Goal: Find contact information: Find contact information

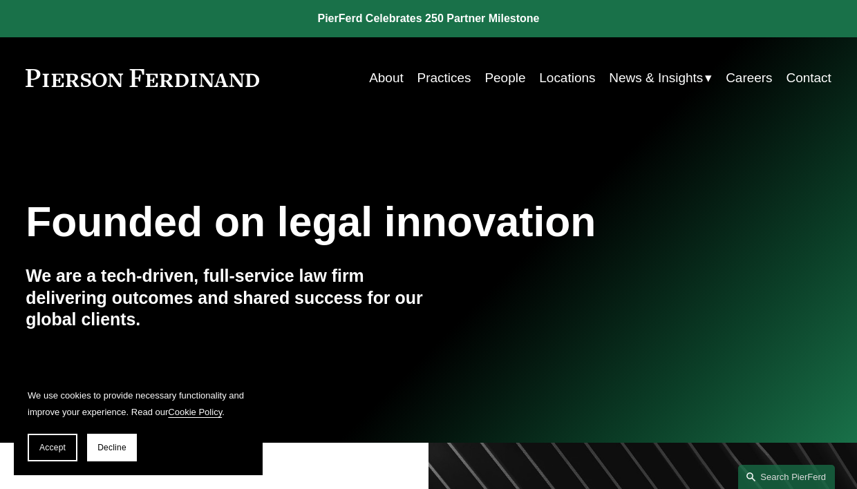
click at [506, 79] on link "People" at bounding box center [504, 78] width 41 height 26
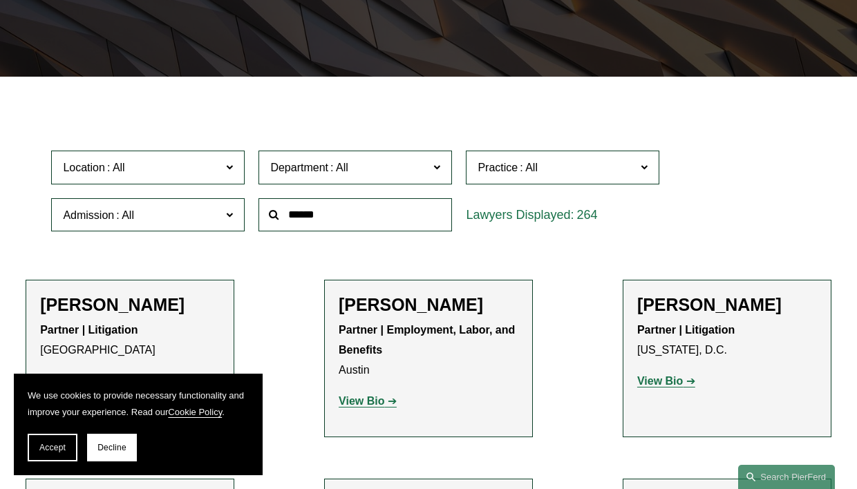
scroll to position [274, 0]
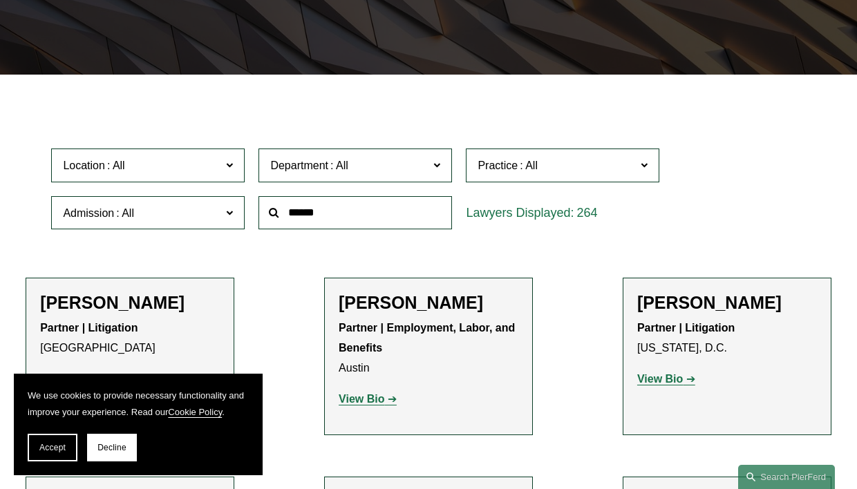
click at [231, 168] on span at bounding box center [229, 165] width 7 height 18
click at [0, 0] on link "[GEOGRAPHIC_DATA]" at bounding box center [0, 0] width 0 height 0
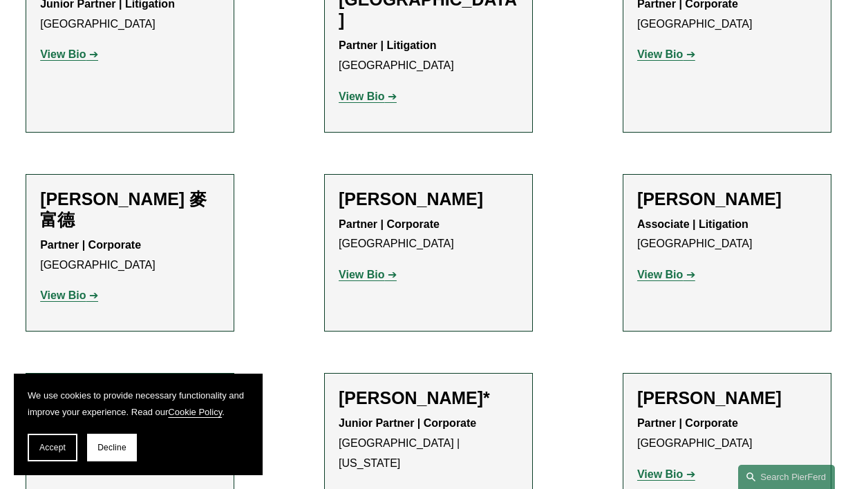
scroll to position [1291, 0]
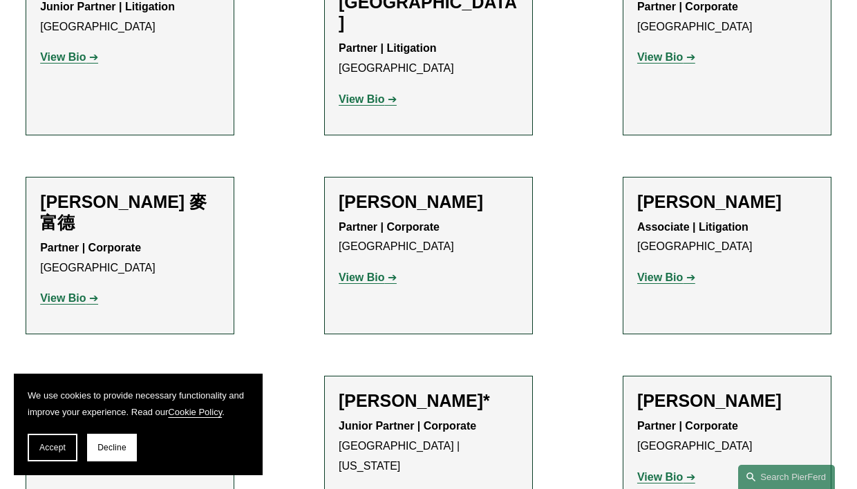
click at [656, 272] on strong "View Bio" at bounding box center [660, 278] width 46 height 12
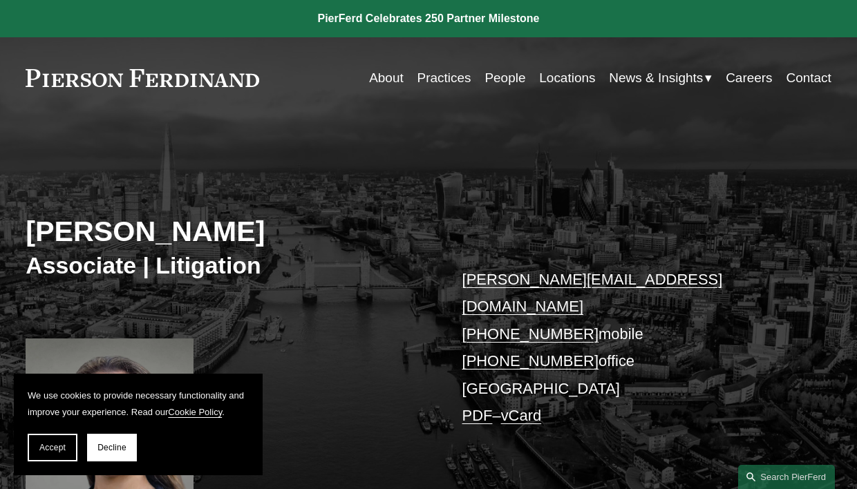
click at [390, 81] on link "About" at bounding box center [386, 78] width 35 height 26
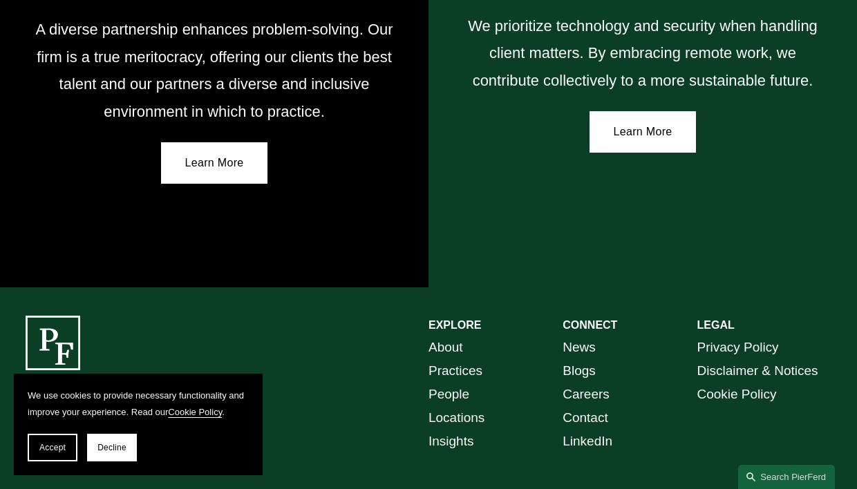
scroll to position [2286, 0]
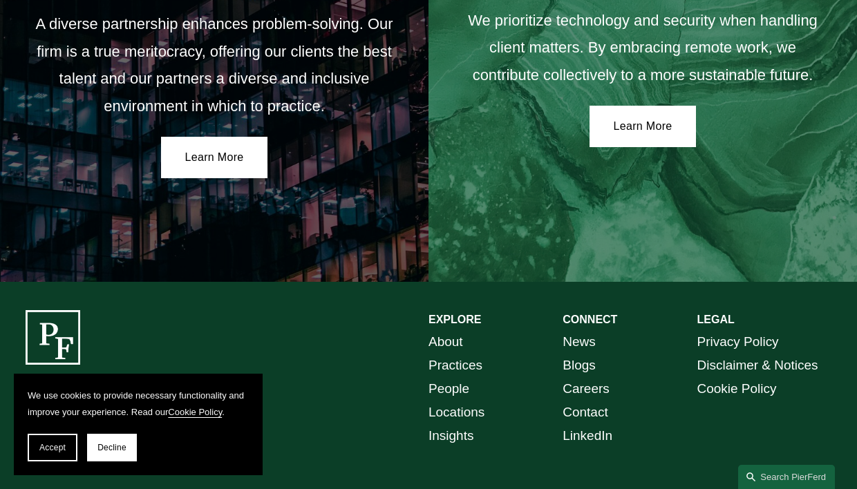
click at [471, 401] on link "Locations" at bounding box center [456, 412] width 56 height 23
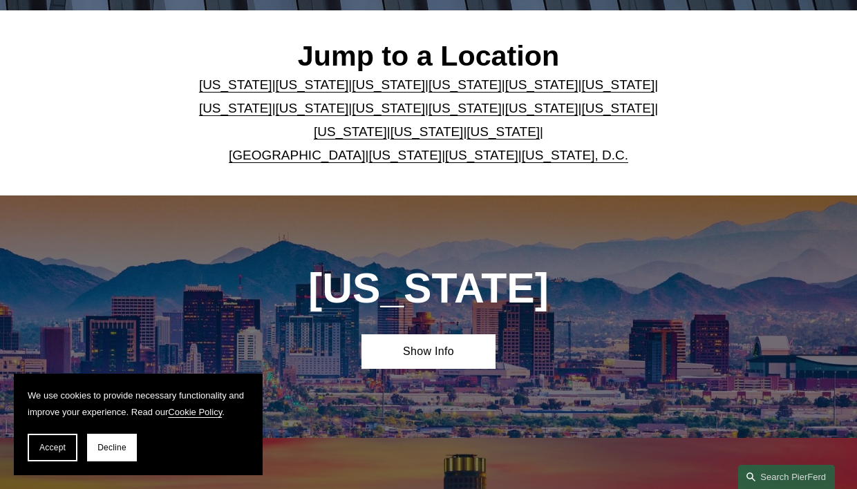
scroll to position [338, 0]
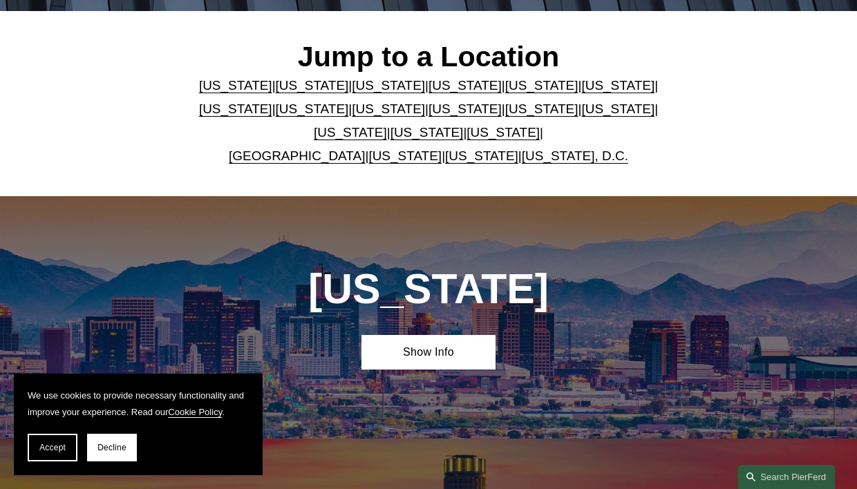
click at [563, 158] on link "Washington, D.C." at bounding box center [575, 156] width 106 height 15
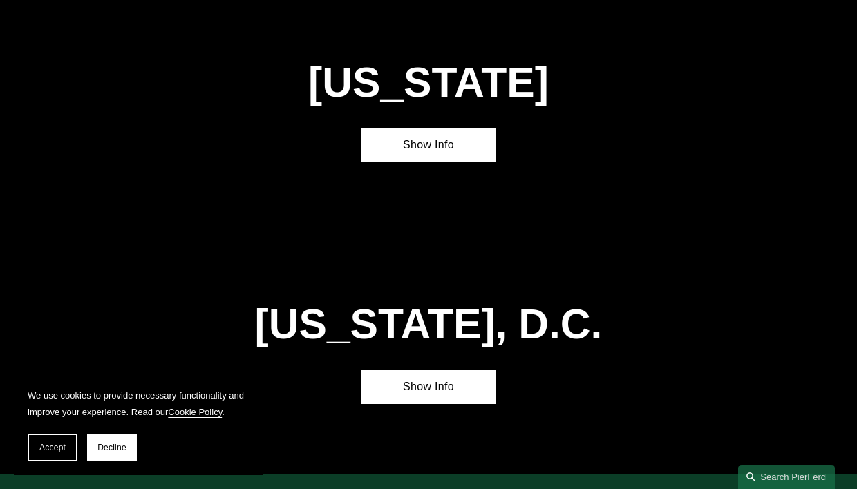
scroll to position [4897, 0]
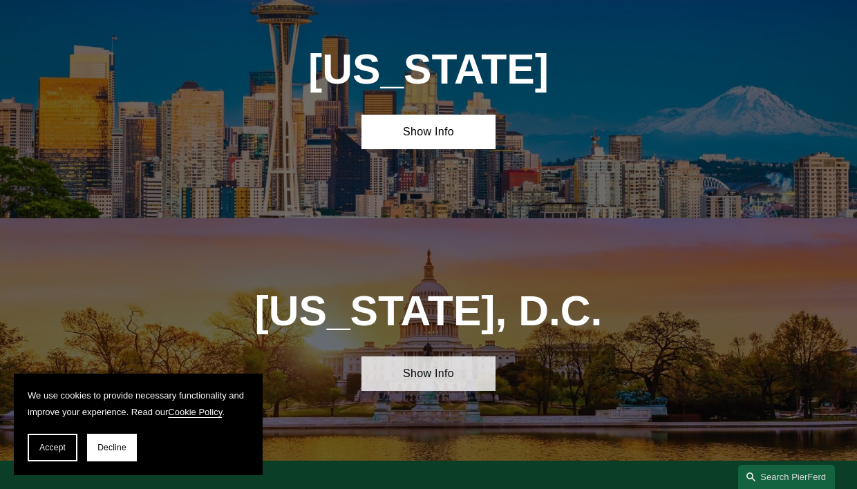
click at [417, 357] on link "Show Info" at bounding box center [428, 374] width 134 height 35
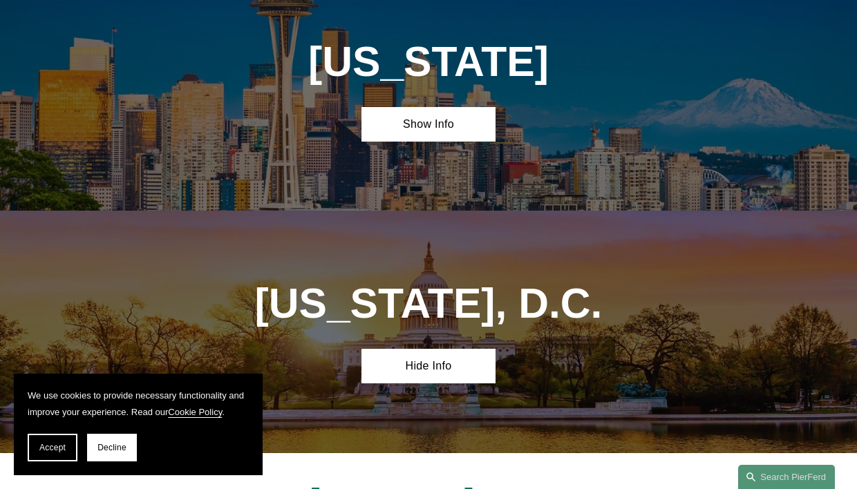
scroll to position [4915, 0]
